Goal: Transaction & Acquisition: Purchase product/service

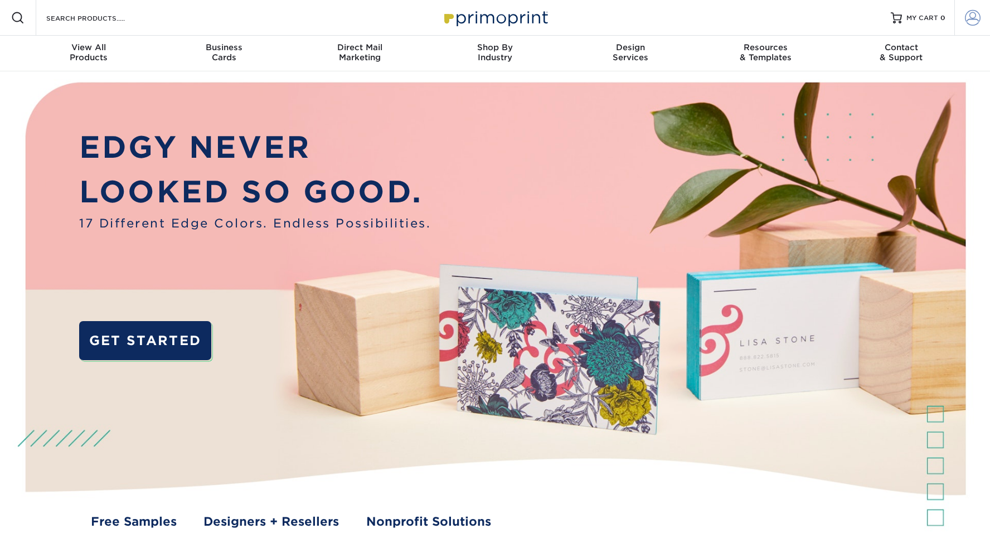
click at [974, 20] on span at bounding box center [973, 18] width 16 height 16
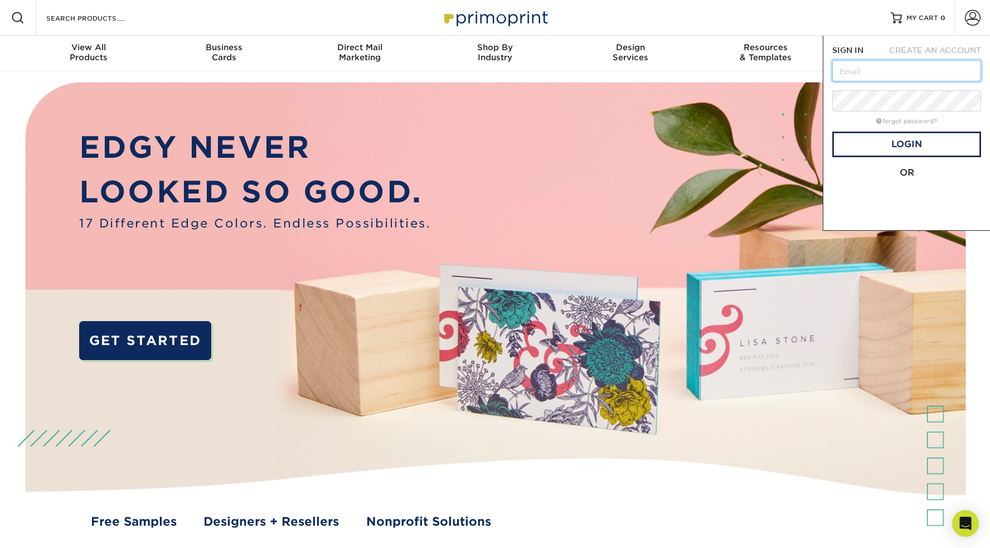
type input "lcooke@positivefoundry.com"
click at [904, 195] on span at bounding box center [908, 202] width 142 height 29
click at [911, 70] on input "[EMAIL_ADDRESS][DOMAIN_NAME]" at bounding box center [906, 70] width 149 height 21
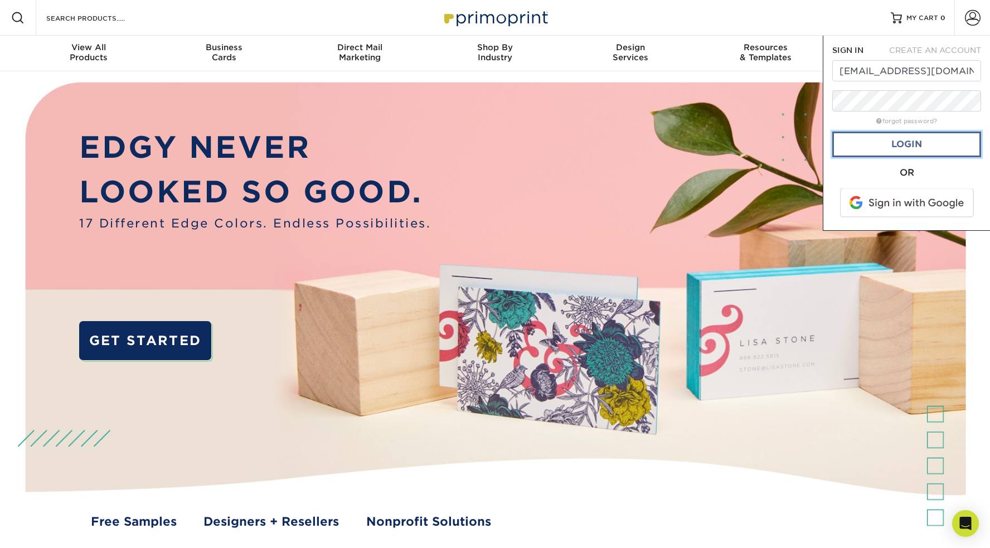
click at [912, 150] on link "Login" at bounding box center [906, 145] width 149 height 26
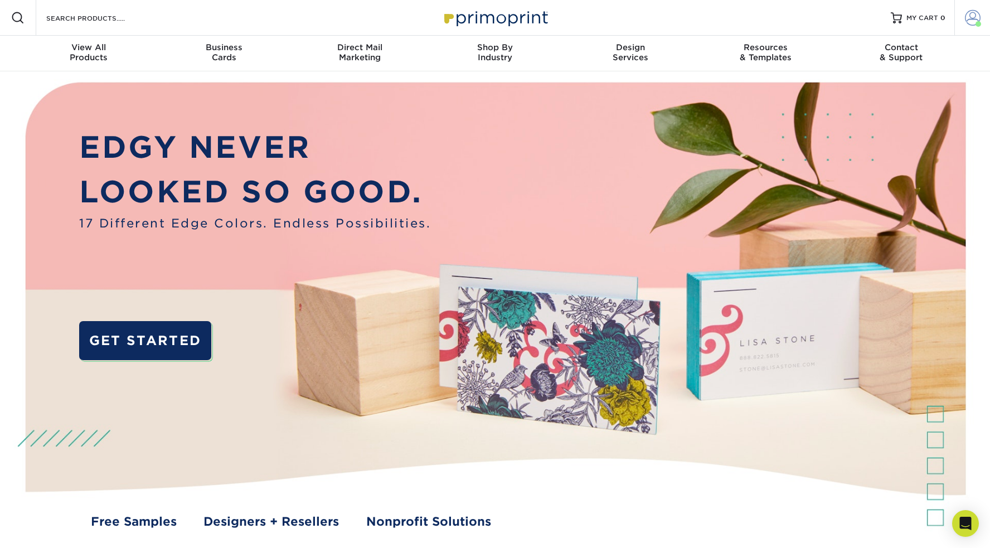
click at [970, 19] on span at bounding box center [973, 18] width 16 height 16
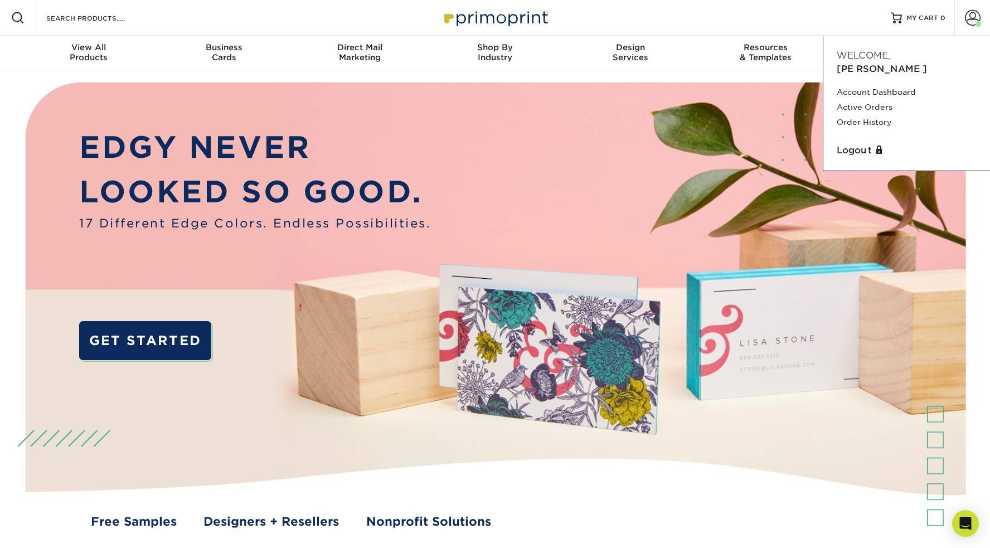
click at [512, 91] on img at bounding box center [495, 316] width 980 height 490
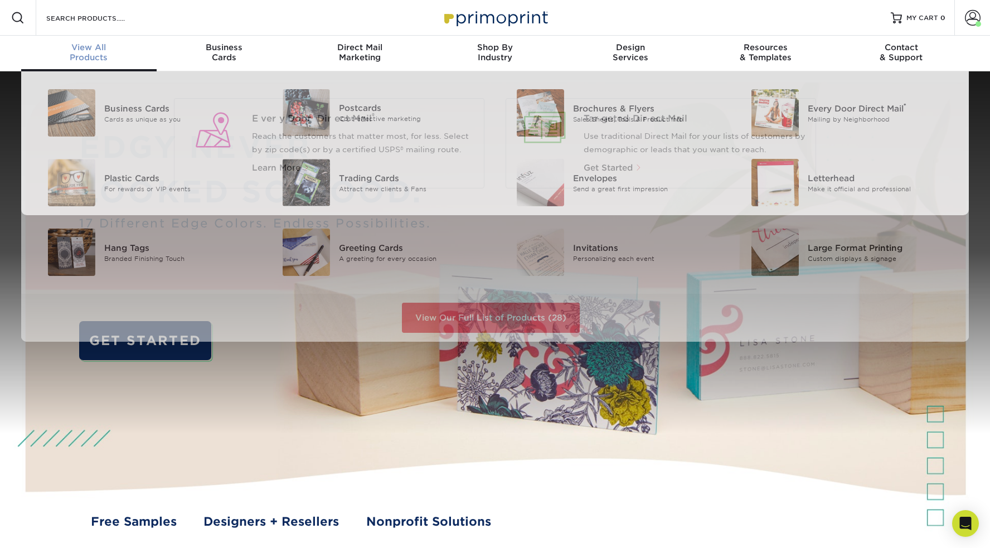
click at [99, 59] on div "View All Products" at bounding box center [88, 52] width 135 height 20
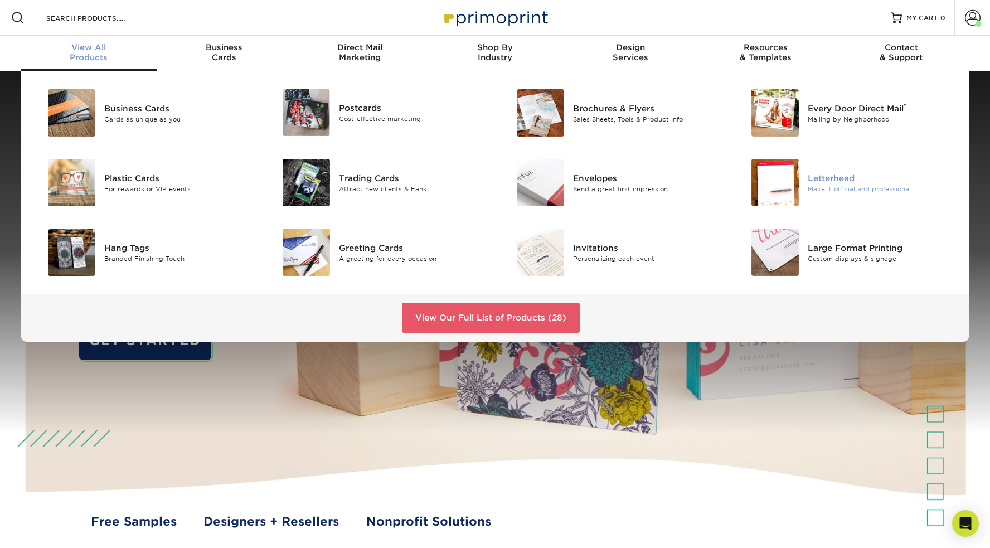
click at [840, 177] on div "Letterhead" at bounding box center [882, 178] width 148 height 12
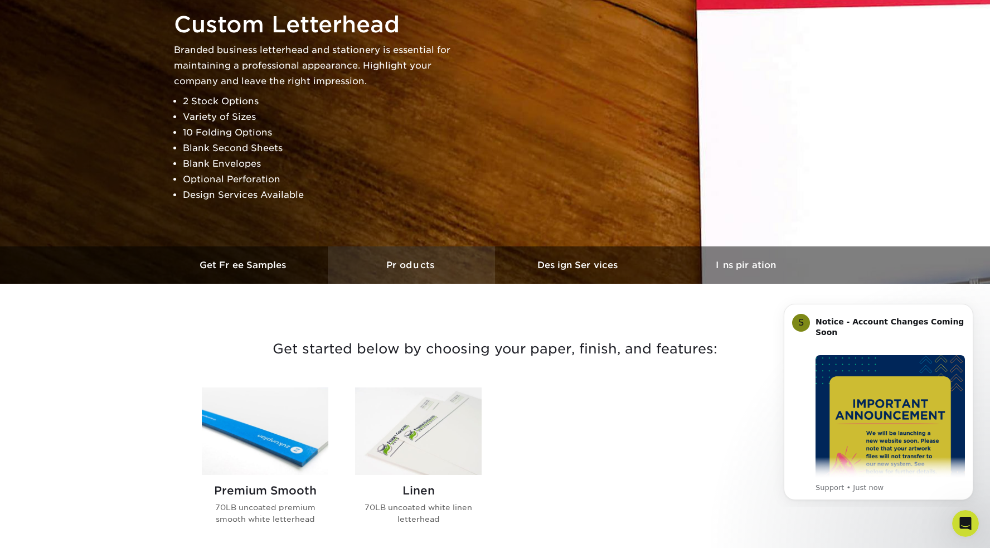
click at [425, 263] on h3 "Products" at bounding box center [411, 265] width 167 height 11
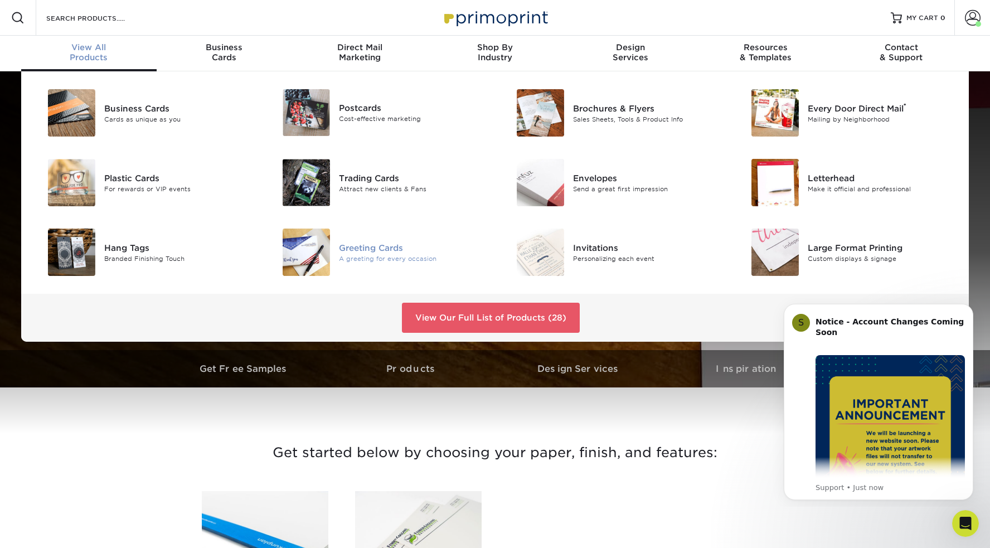
click at [361, 250] on div "Greeting Cards" at bounding box center [413, 247] width 148 height 12
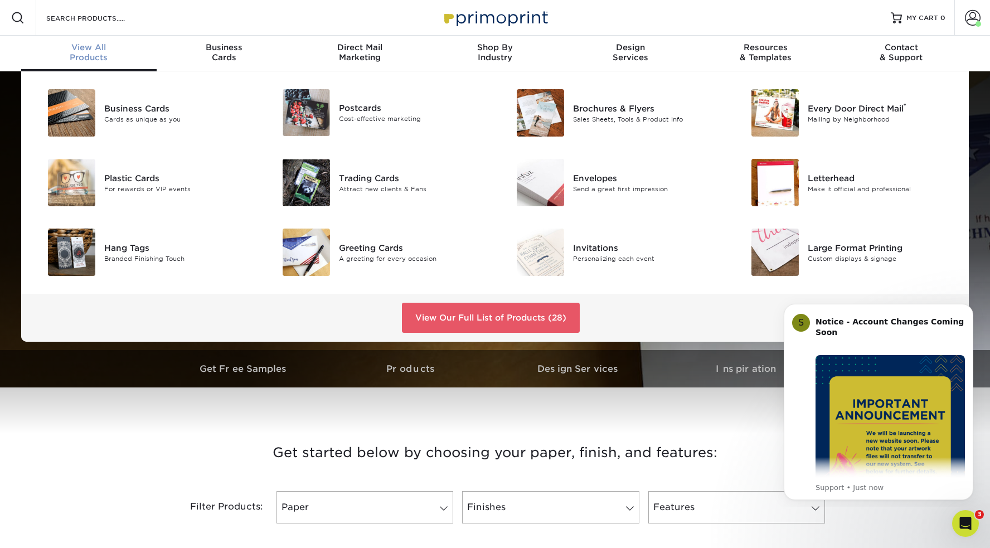
click at [104, 52] on span "View All" at bounding box center [88, 47] width 135 height 10
click at [489, 321] on link "View Our Full List of Products (28)" at bounding box center [491, 318] width 178 height 30
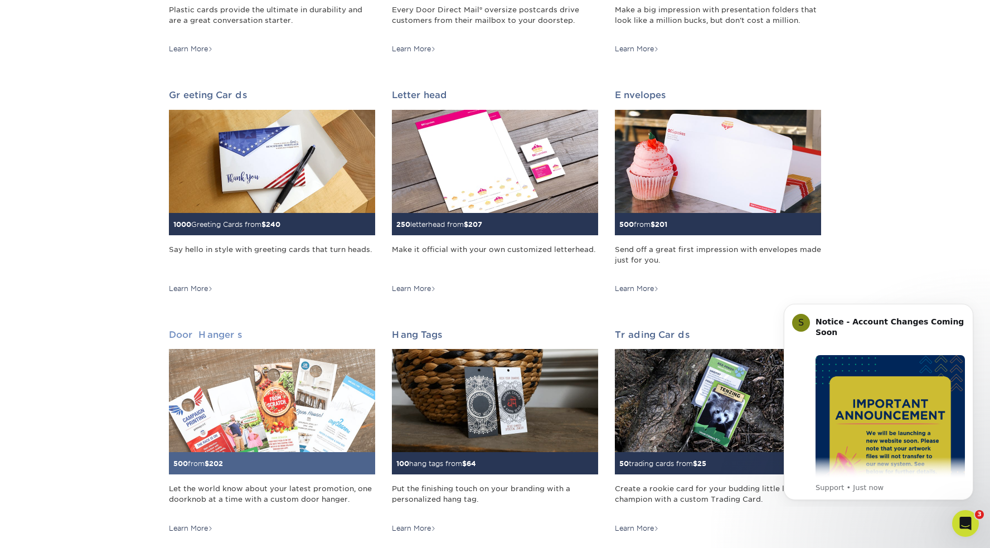
scroll to position [589, 0]
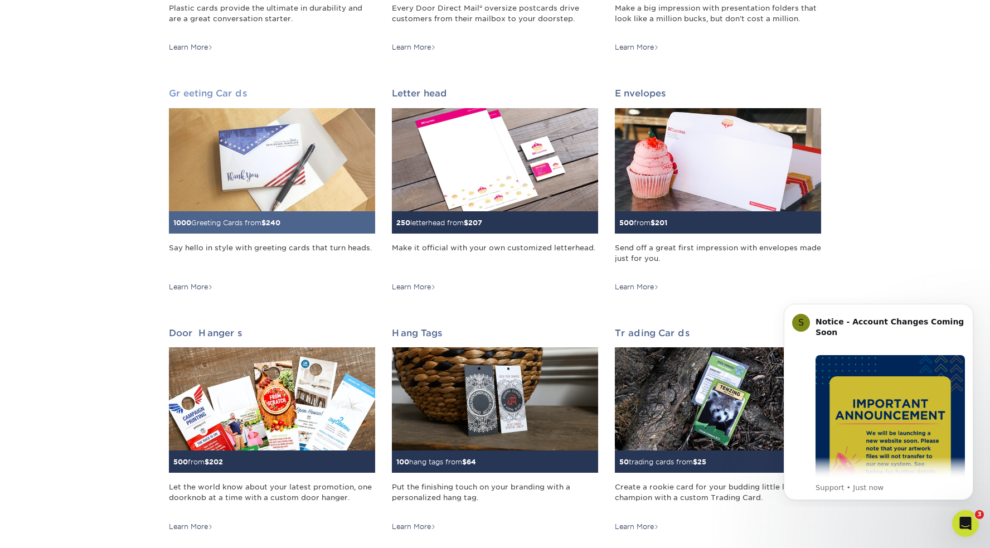
click at [268, 186] on img at bounding box center [272, 159] width 206 height 103
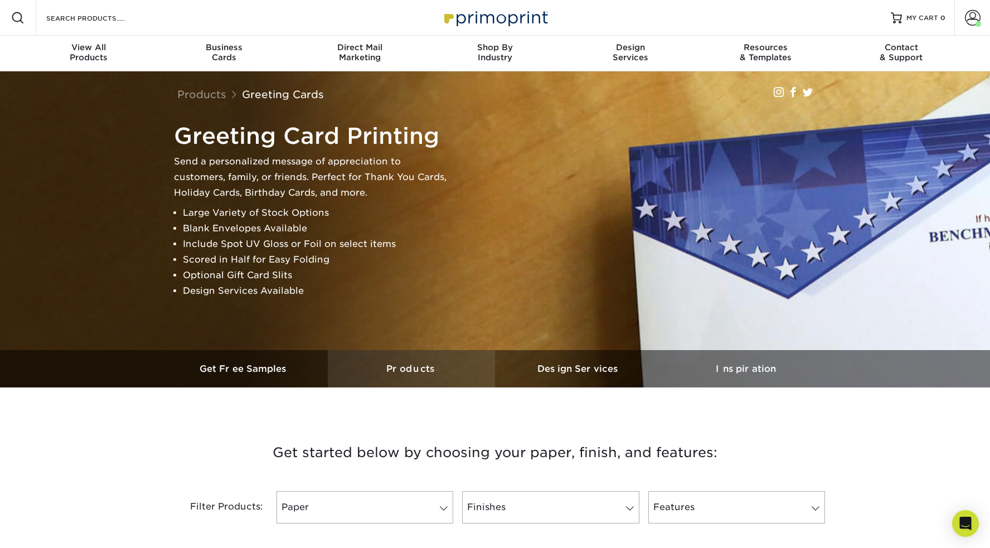
click at [423, 376] on link "Products" at bounding box center [411, 368] width 167 height 37
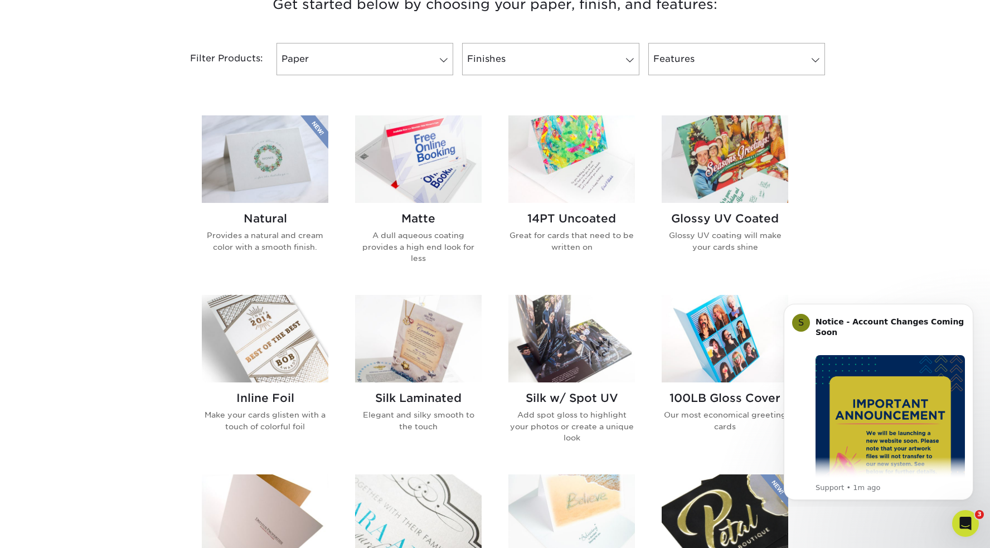
scroll to position [449, 0]
click at [586, 217] on h2 "14PT Uncoated" at bounding box center [571, 217] width 127 height 13
